Goal: Task Accomplishment & Management: Use online tool/utility

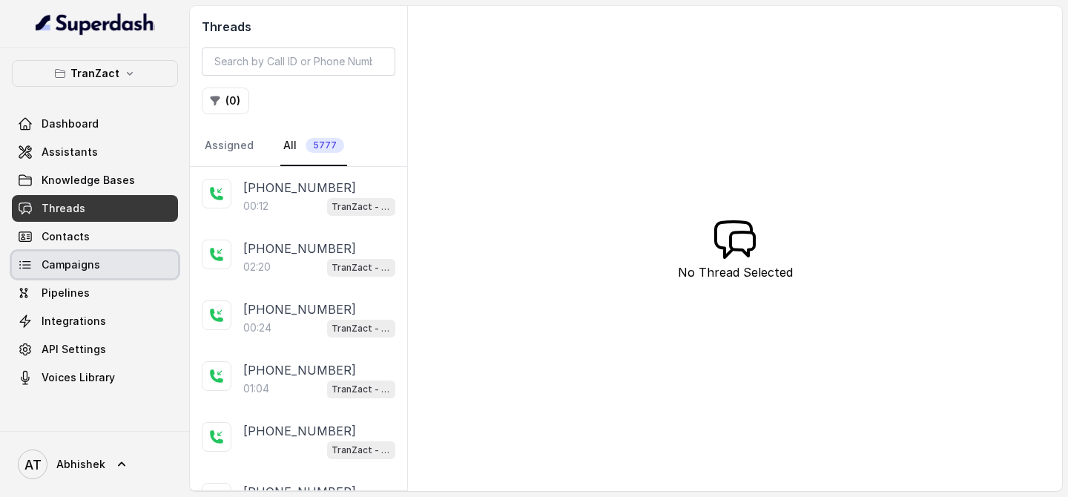
click at [56, 260] on span "Campaigns" at bounding box center [71, 264] width 59 height 15
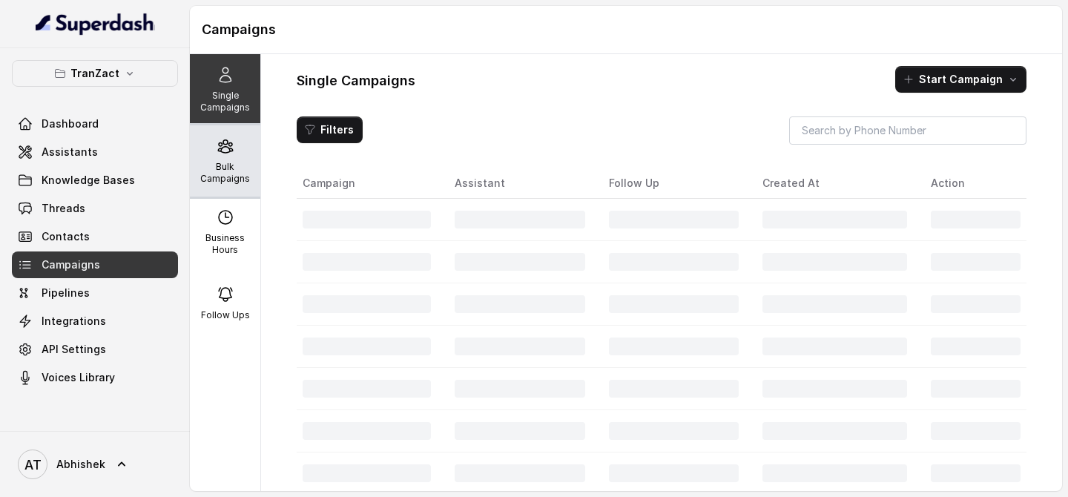
click at [213, 174] on p "Bulk Campaigns" at bounding box center [225, 173] width 59 height 24
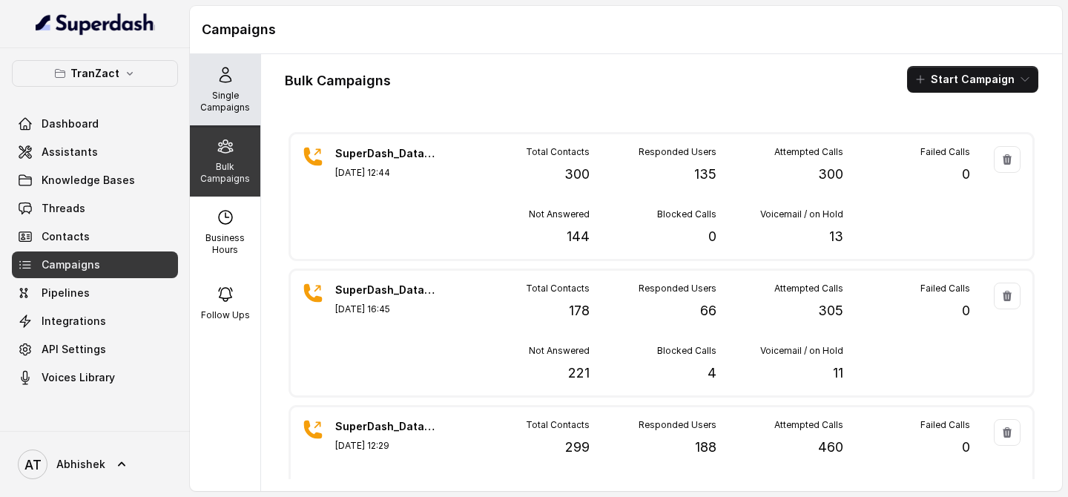
click at [242, 111] on p "Single Campaigns" at bounding box center [225, 102] width 59 height 24
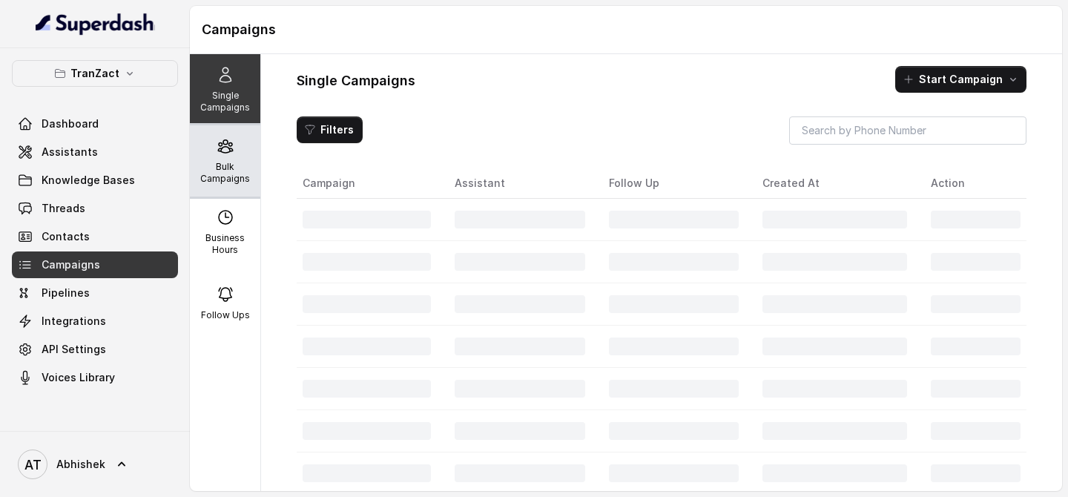
click at [232, 164] on p "Bulk Campaigns" at bounding box center [225, 173] width 59 height 24
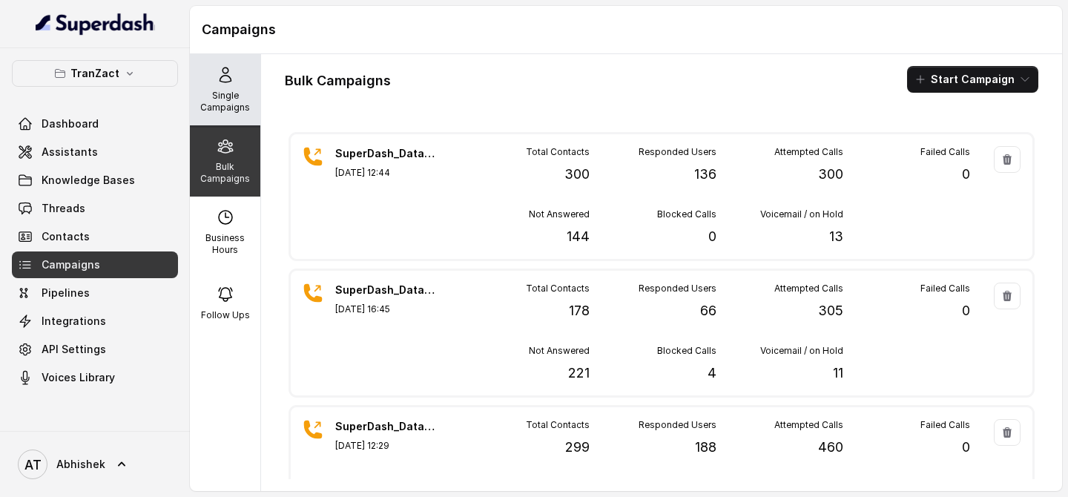
click at [255, 104] on div "Single Campaigns" at bounding box center [225, 89] width 70 height 71
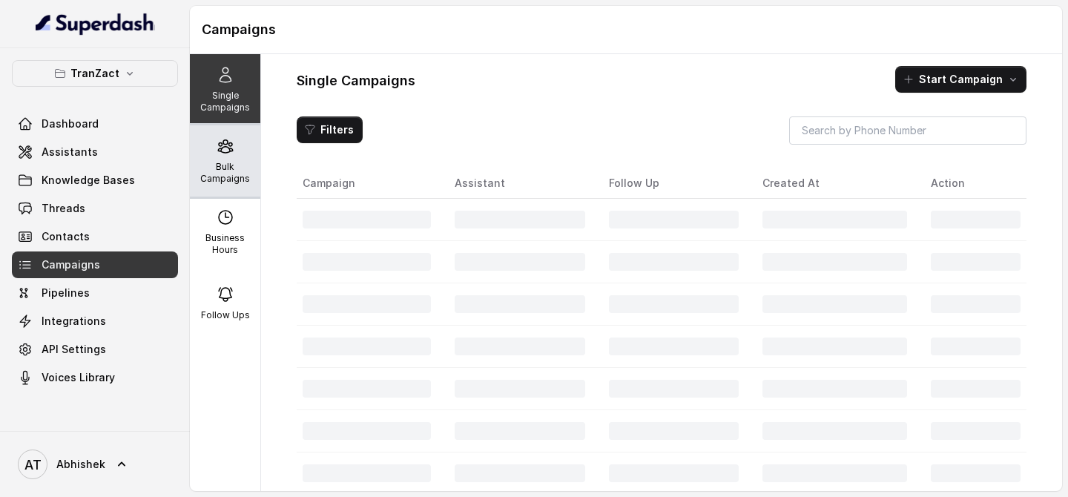
click at [225, 177] on p "Bulk Campaigns" at bounding box center [225, 173] width 59 height 24
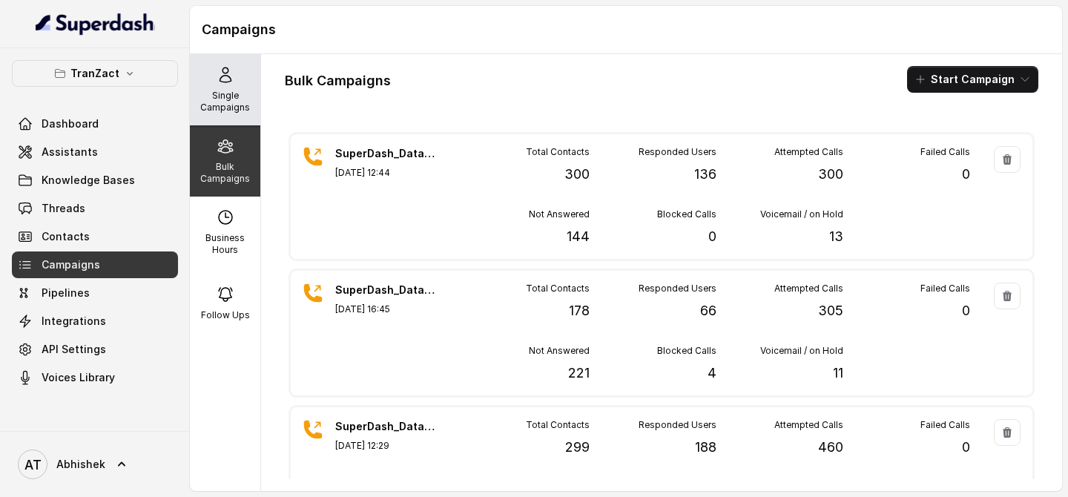
click at [240, 98] on p "Single Campaigns" at bounding box center [225, 102] width 59 height 24
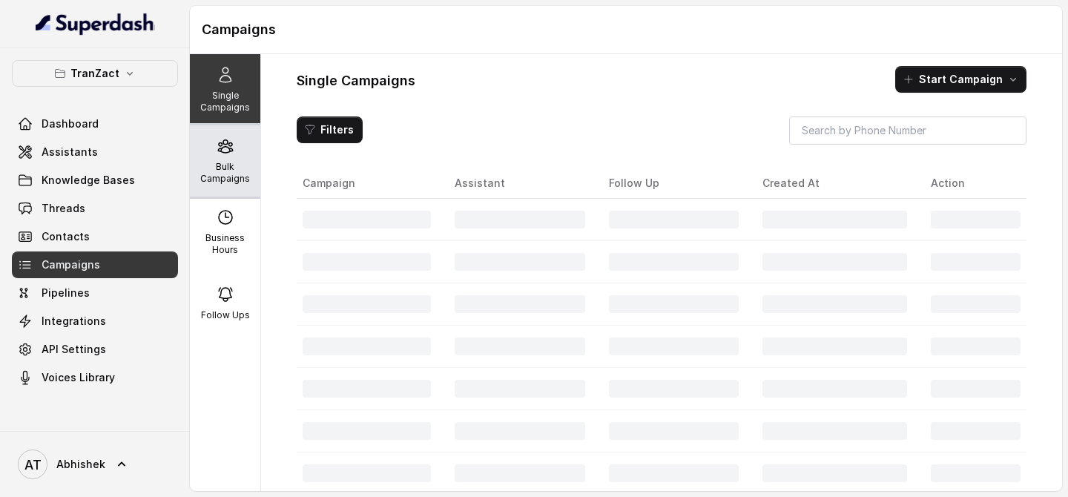
click at [214, 153] on div "Bulk Campaigns" at bounding box center [225, 160] width 70 height 71
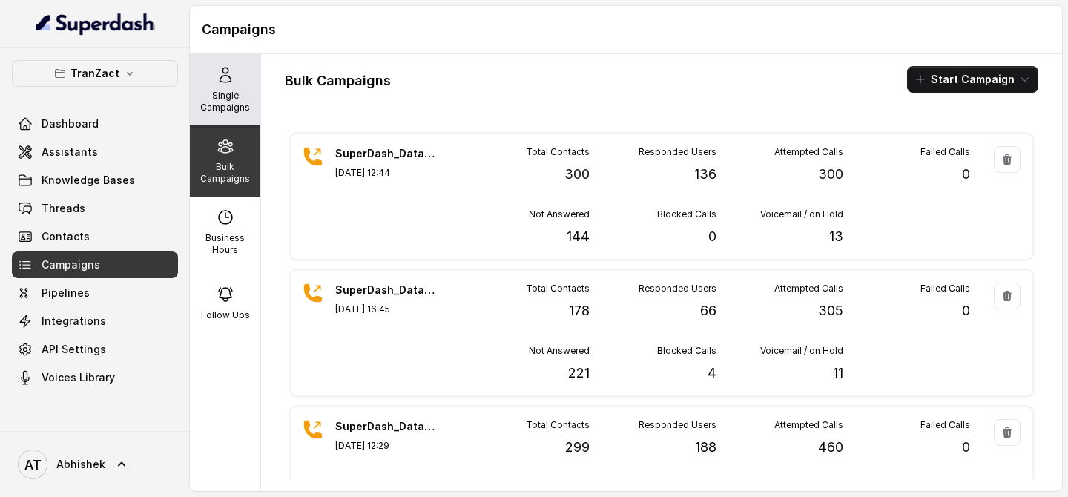
click at [232, 99] on p "Single Campaigns" at bounding box center [225, 102] width 59 height 24
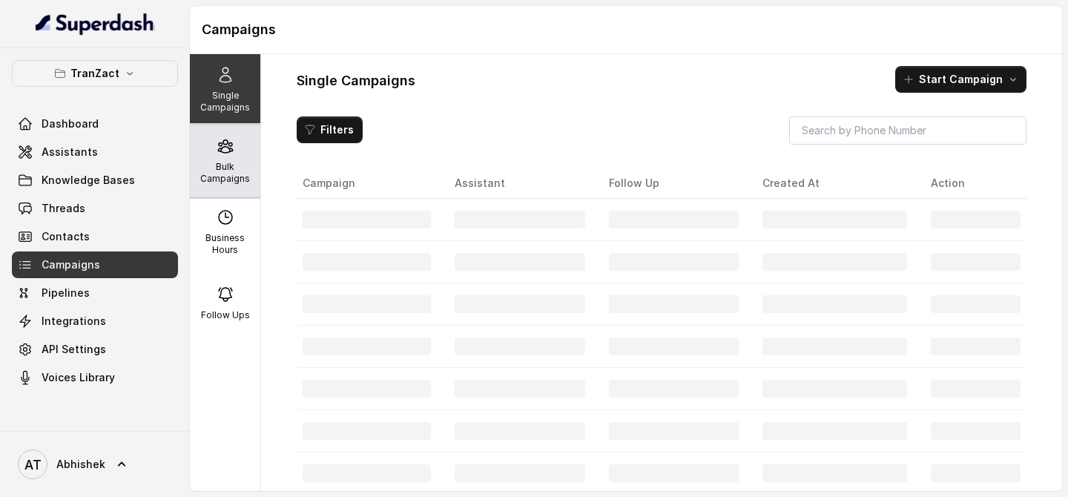
click at [230, 135] on div "Bulk Campaigns" at bounding box center [225, 160] width 70 height 71
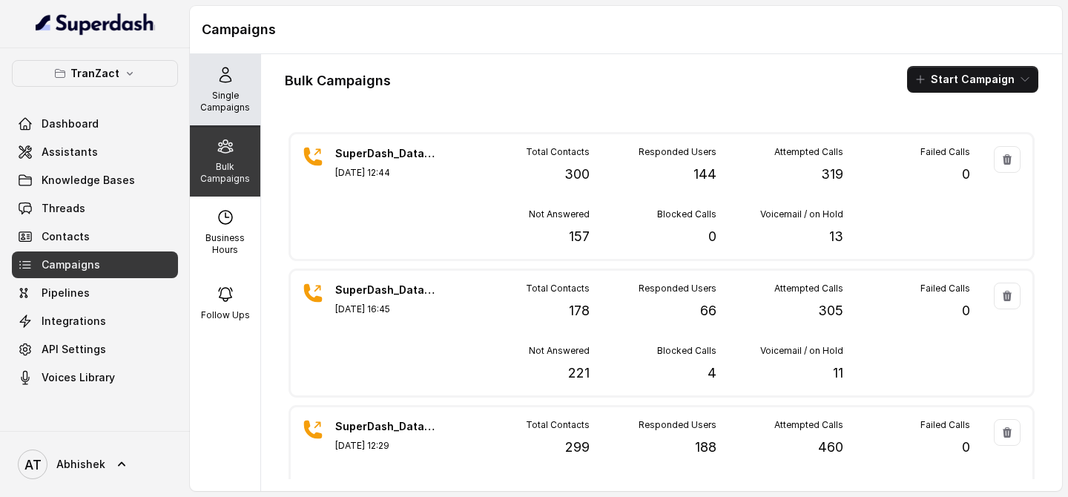
click at [220, 108] on p "Single Campaigns" at bounding box center [225, 102] width 59 height 24
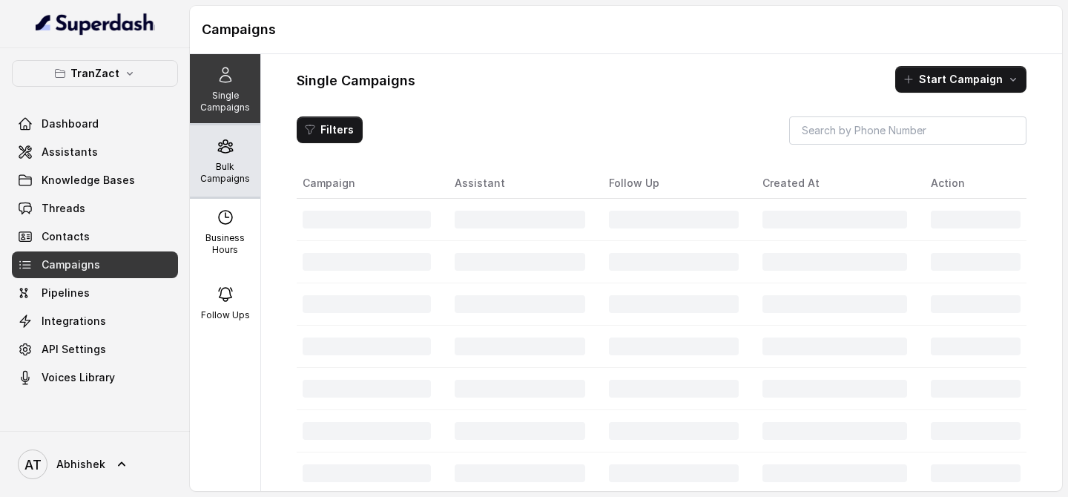
click at [225, 139] on icon at bounding box center [226, 146] width 18 height 18
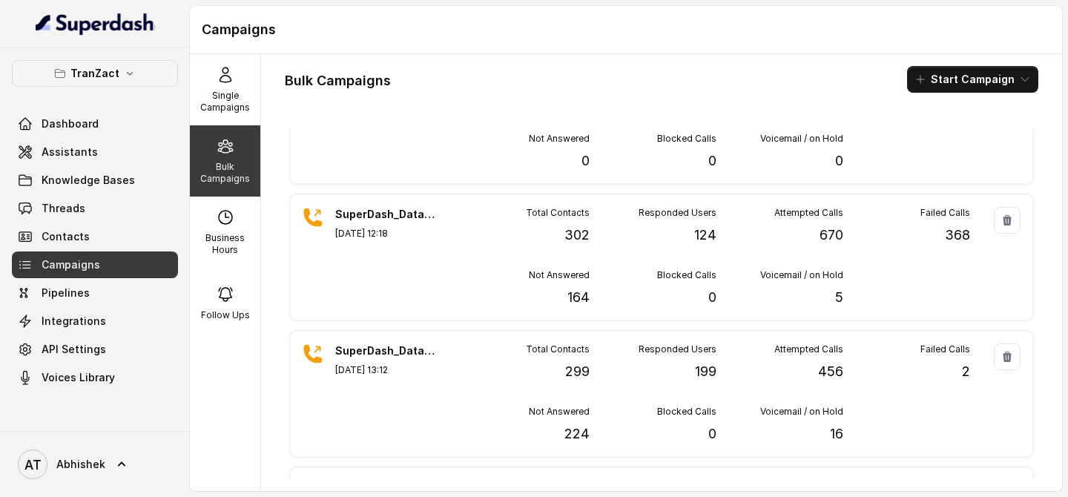
scroll to position [539, 0]
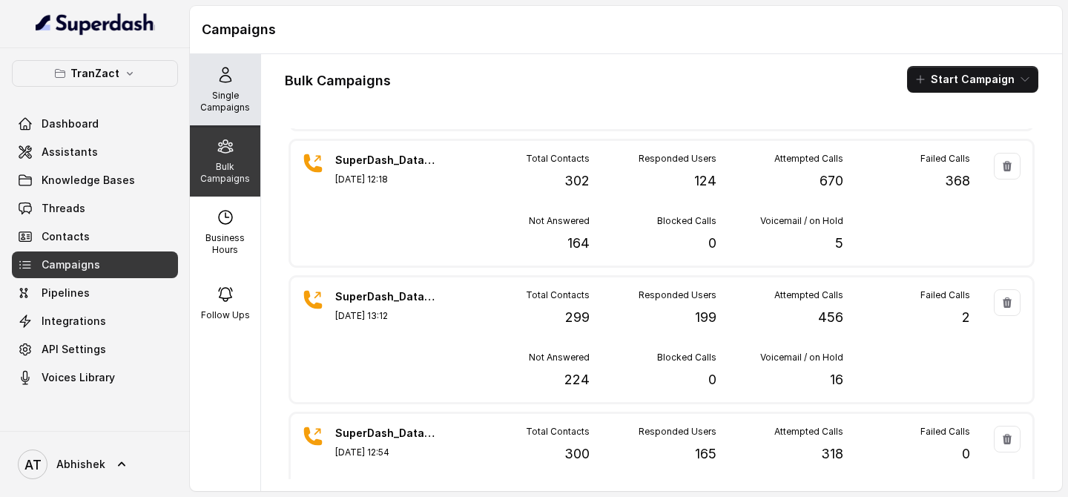
click at [224, 102] on p "Single Campaigns" at bounding box center [225, 102] width 59 height 24
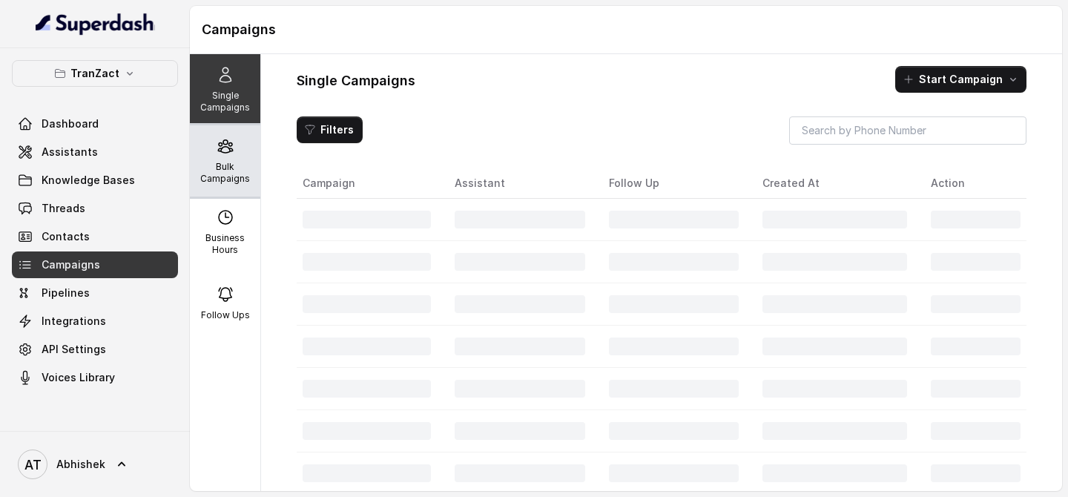
click at [224, 155] on div "Bulk Campaigns" at bounding box center [225, 160] width 70 height 71
